Goal: Task Accomplishment & Management: Manage account settings

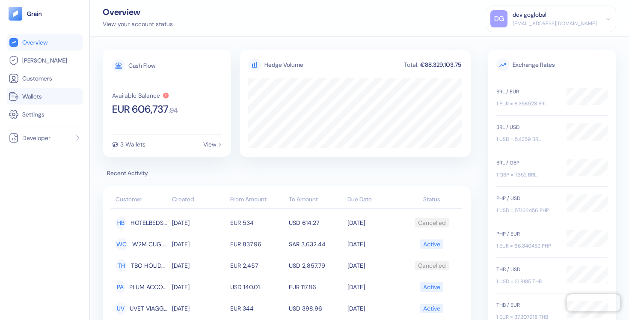
click at [50, 99] on link "Wallets" at bounding box center [45, 96] width 72 height 10
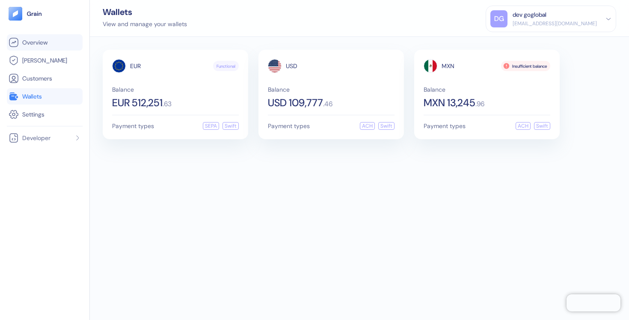
click at [49, 44] on link "Overview" at bounding box center [45, 42] width 72 height 10
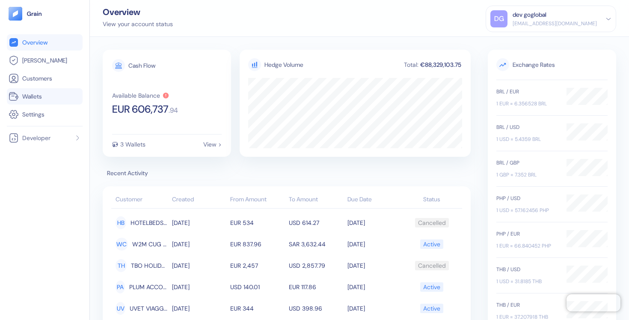
click at [46, 96] on link "Wallets" at bounding box center [45, 96] width 72 height 10
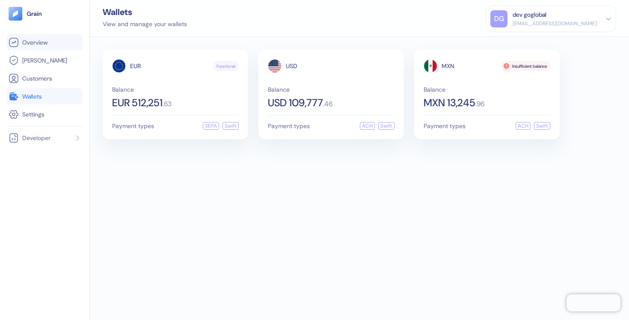
click at [52, 45] on link "Overview" at bounding box center [45, 42] width 72 height 10
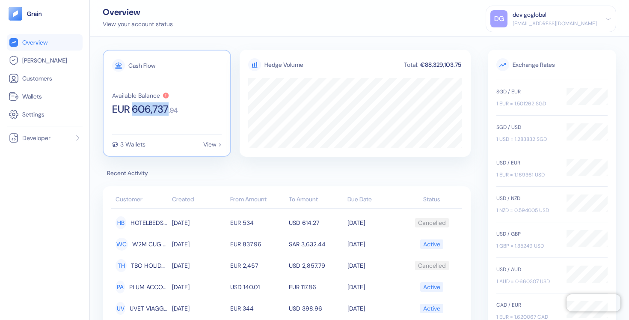
copy span "606,737"
drag, startPoint x: 136, startPoint y: 110, endPoint x: 171, endPoint y: 110, distance: 35.1
click at [169, 110] on span "EUR 606,737" at bounding box center [140, 109] width 57 height 10
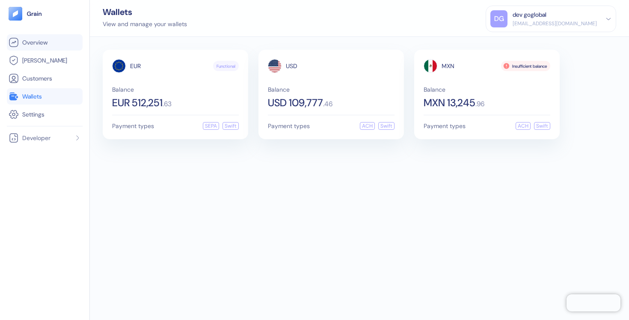
click at [62, 39] on link "Overview" at bounding box center [45, 42] width 72 height 10
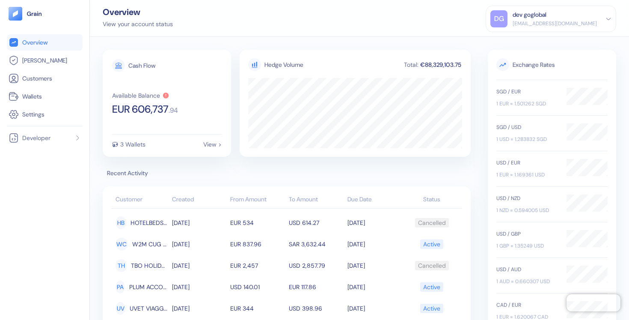
click at [565, 18] on div "dev goglobal" at bounding box center [555, 14] width 84 height 9
click at [522, 44] on div "Sign Out" at bounding box center [514, 42] width 24 height 9
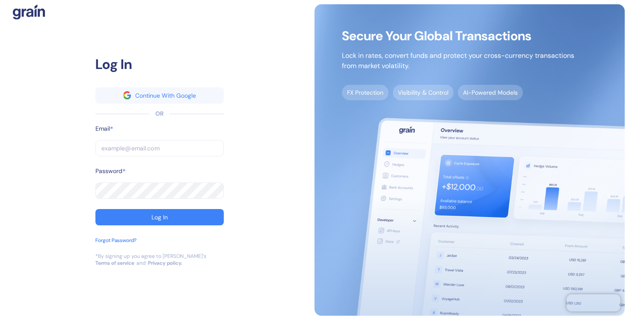
click at [187, 150] on input "text" at bounding box center [159, 148] width 128 height 16
type input "[EMAIL_ADDRESS][DOMAIN_NAME]"
